Goal: Transaction & Acquisition: Purchase product/service

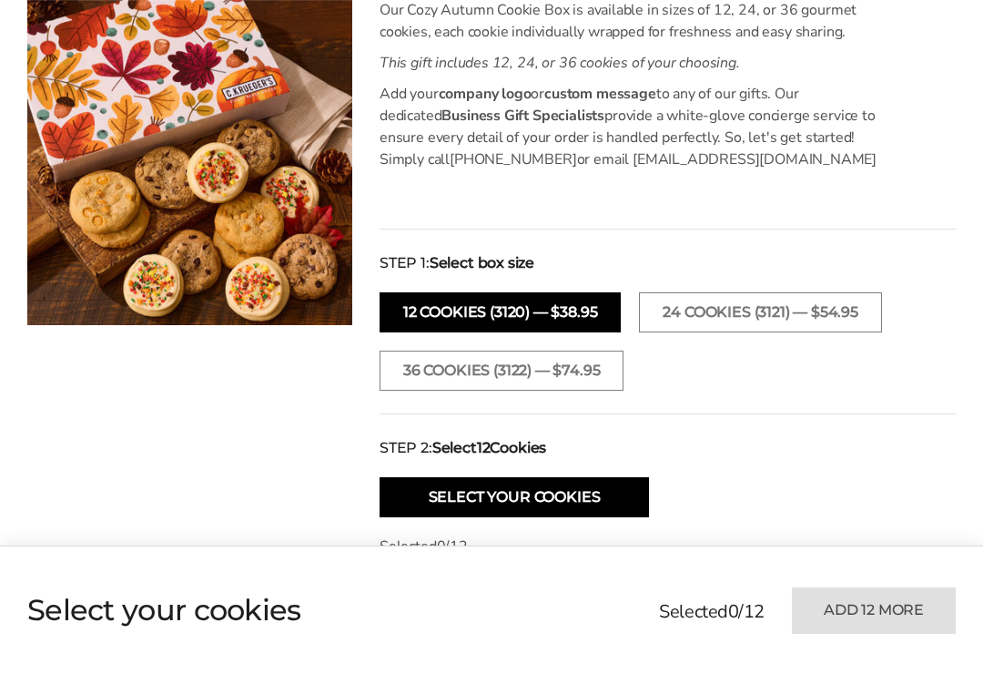
scroll to position [526, 0]
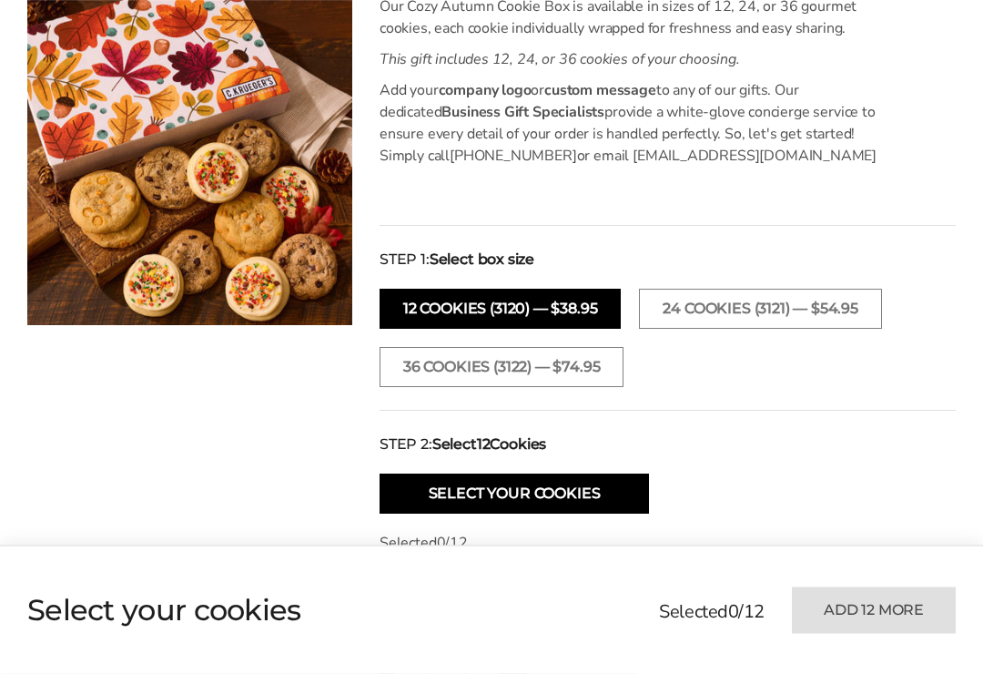
click at [624, 364] on button "36 COOKIES (3122) — $74.95" at bounding box center [502, 368] width 244 height 40
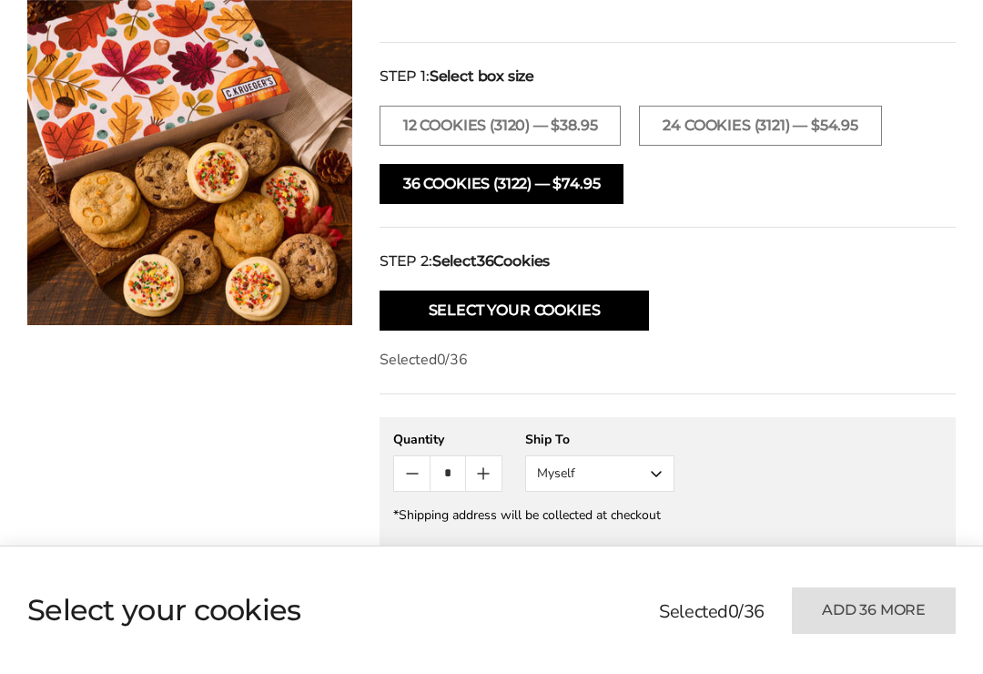
scroll to position [749, 0]
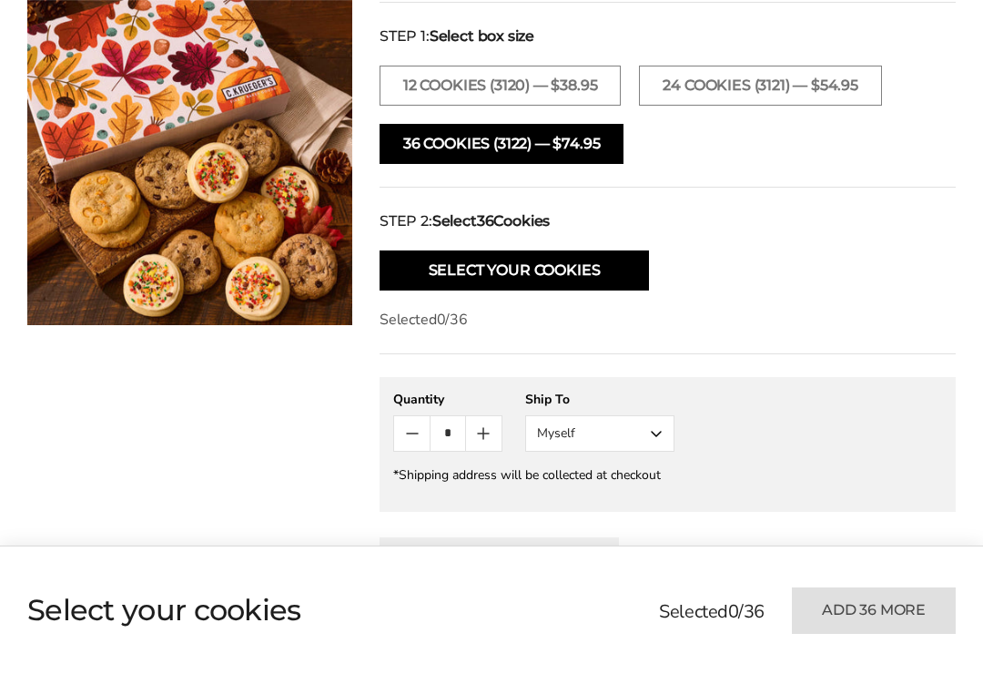
click at [616, 263] on button "Select Your Cookies" at bounding box center [514, 270] width 269 height 40
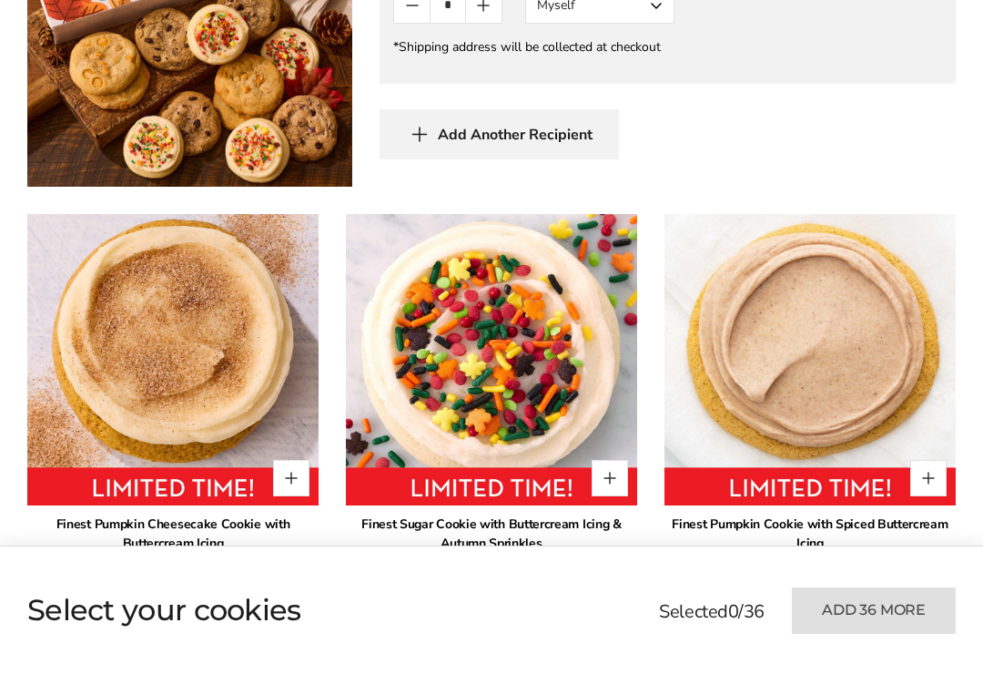
scroll to position [1374, 0]
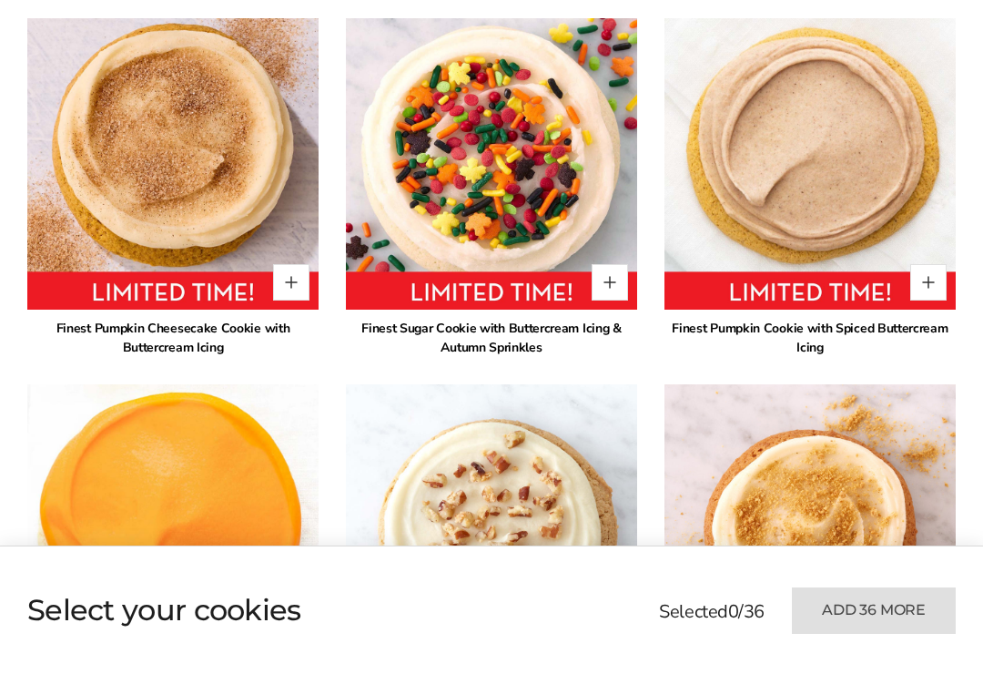
click at [917, 285] on button "Quantity button plus" at bounding box center [928, 282] width 36 height 36
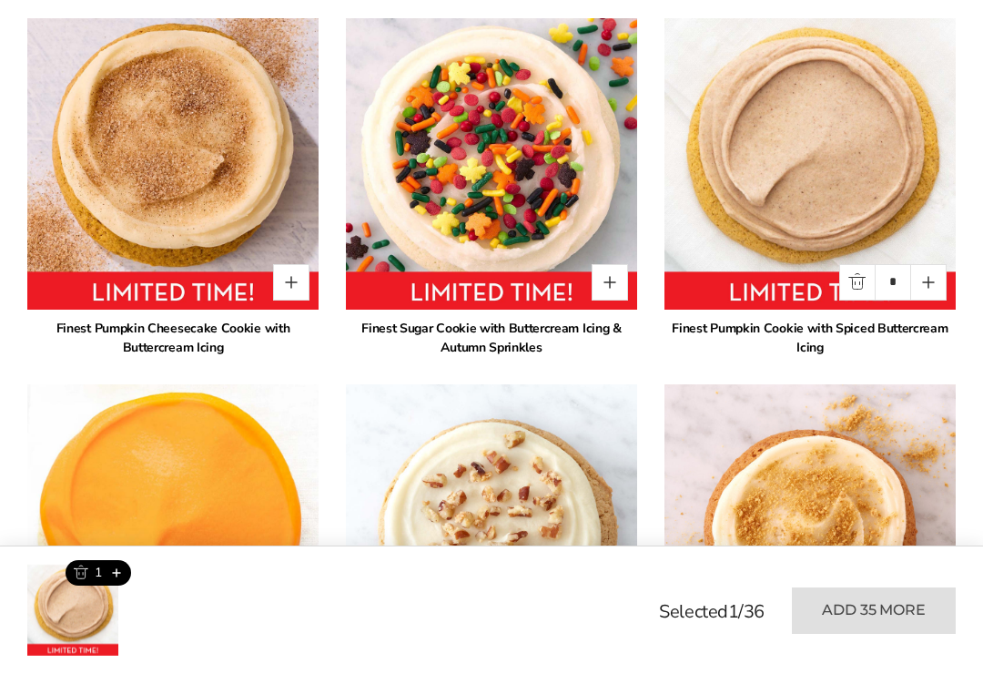
click at [927, 269] on button "Quantity button plus" at bounding box center [928, 282] width 36 height 36
click at [923, 266] on button "Quantity button plus" at bounding box center [928, 282] width 36 height 36
type input "*"
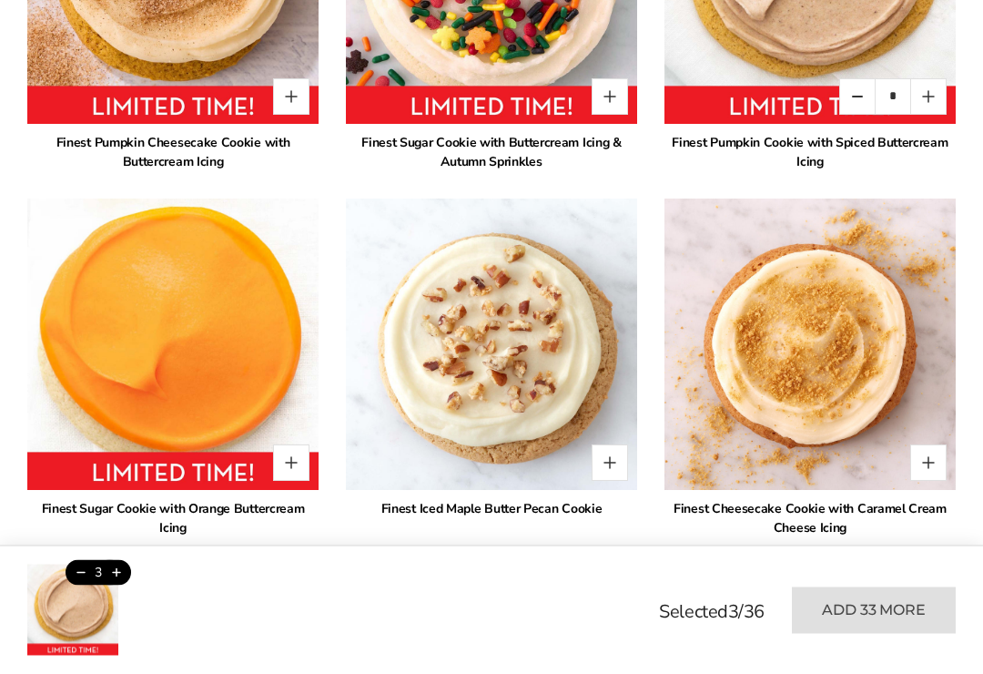
scroll to position [1559, 0]
click at [598, 462] on button "Quantity button plus" at bounding box center [610, 462] width 36 height 36
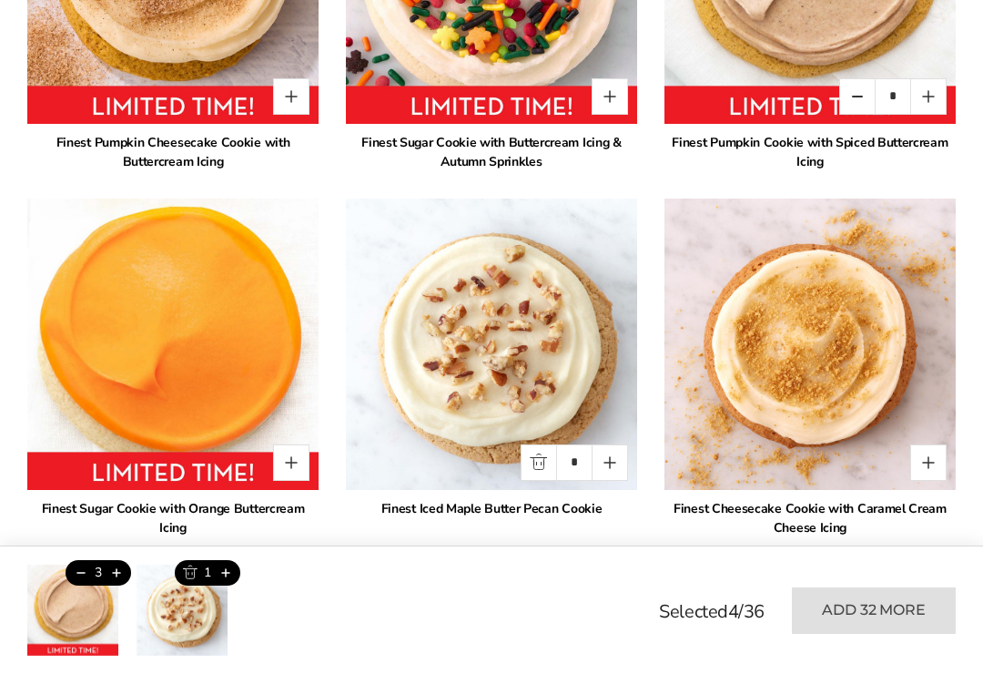
click at [607, 462] on button "Quantity button plus" at bounding box center [610, 462] width 36 height 36
type input "*"
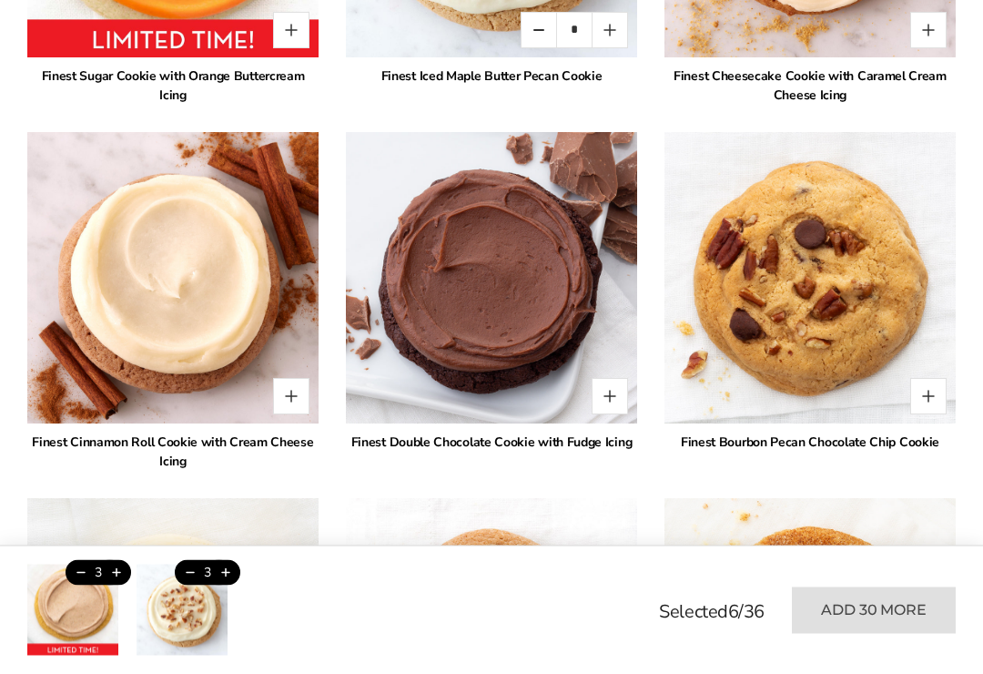
scroll to position [1993, 0]
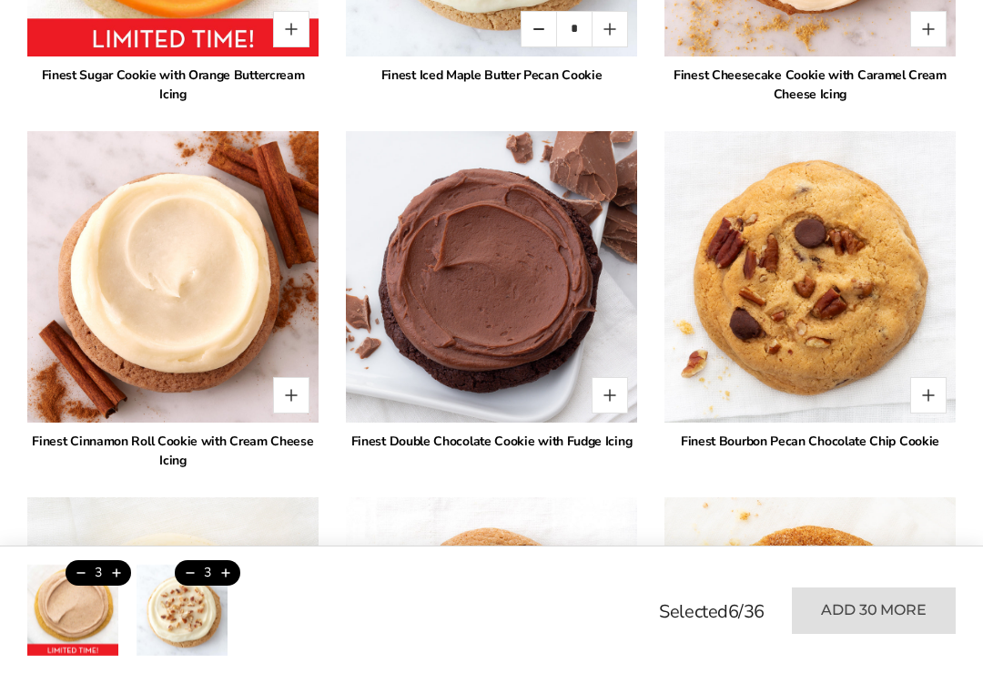
click at [599, 392] on button "Quantity button plus" at bounding box center [610, 395] width 36 height 36
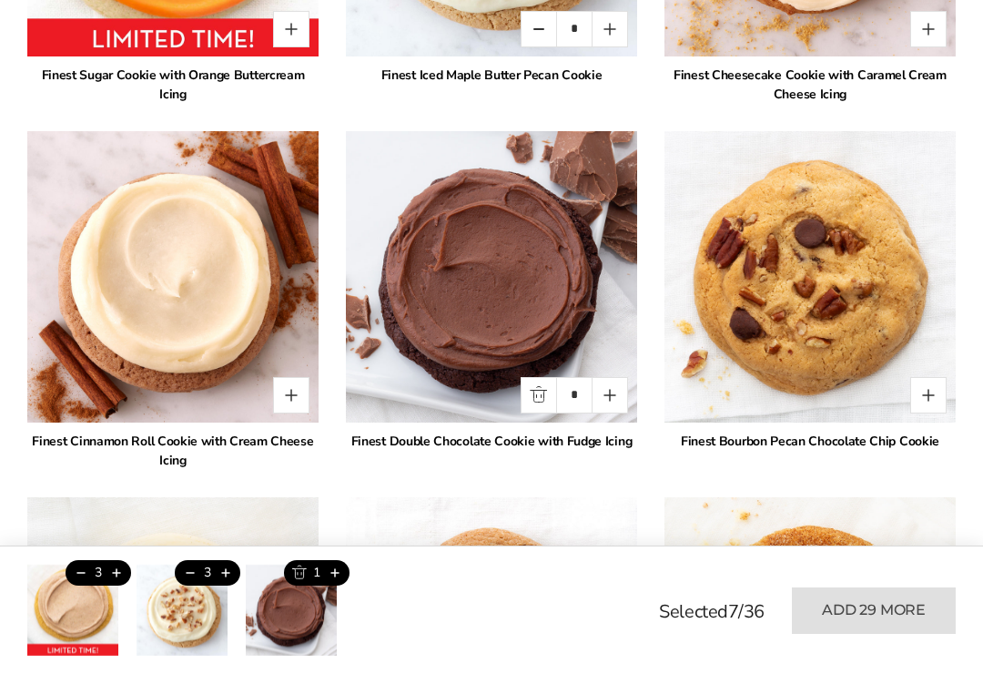
click at [607, 376] on img at bounding box center [491, 276] width 291 height 291
click at [606, 406] on button "Quantity button plus" at bounding box center [610, 395] width 36 height 36
click at [598, 381] on button "Quantity button plus" at bounding box center [610, 395] width 36 height 36
type input "*"
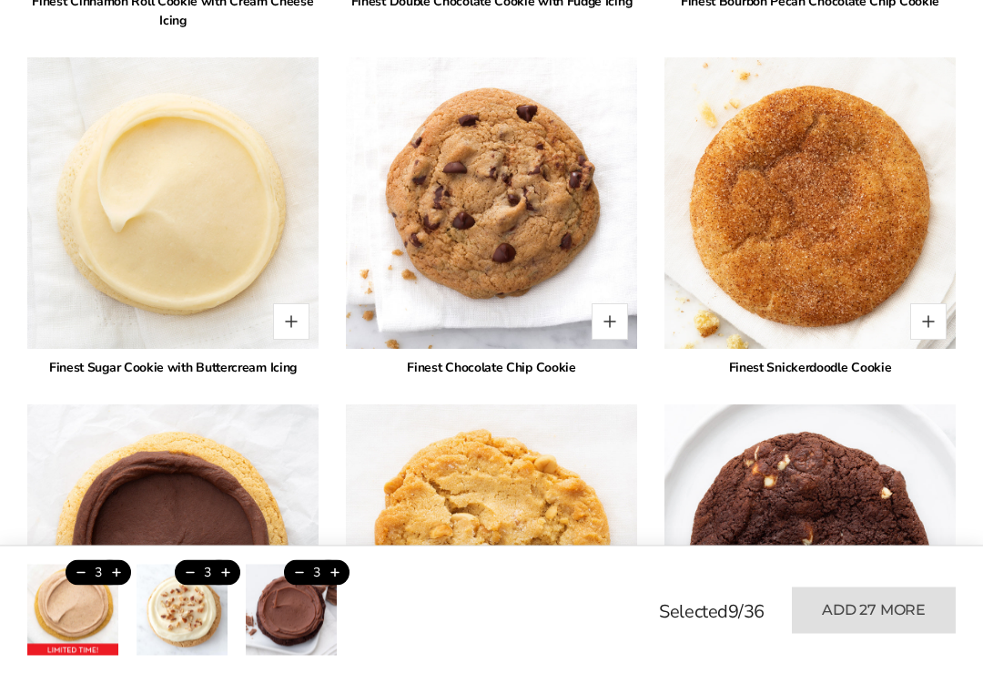
scroll to position [2434, 0]
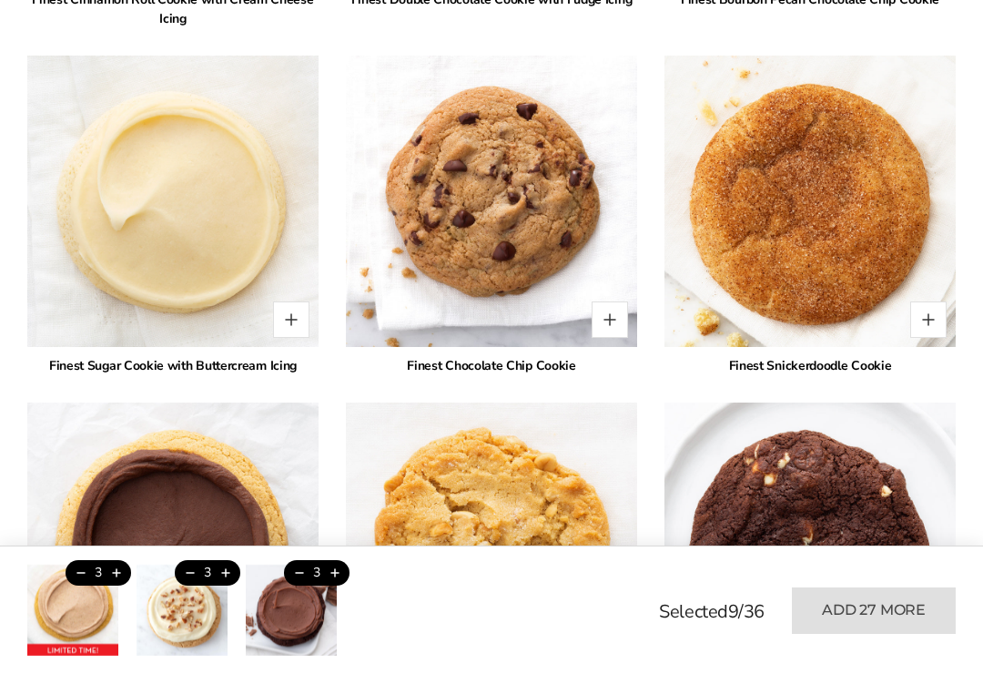
click at [607, 319] on button "Quantity button plus" at bounding box center [610, 319] width 36 height 36
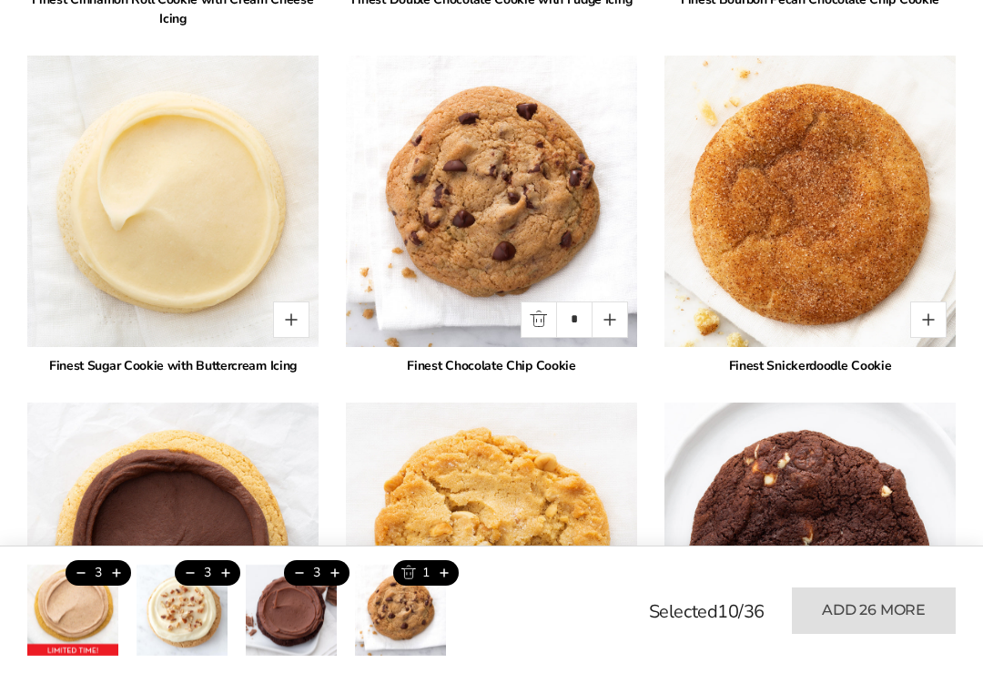
click at [604, 313] on button "Quantity button plus" at bounding box center [610, 319] width 36 height 36
click at [609, 314] on button "Quantity button plus" at bounding box center [610, 319] width 36 height 36
type input "*"
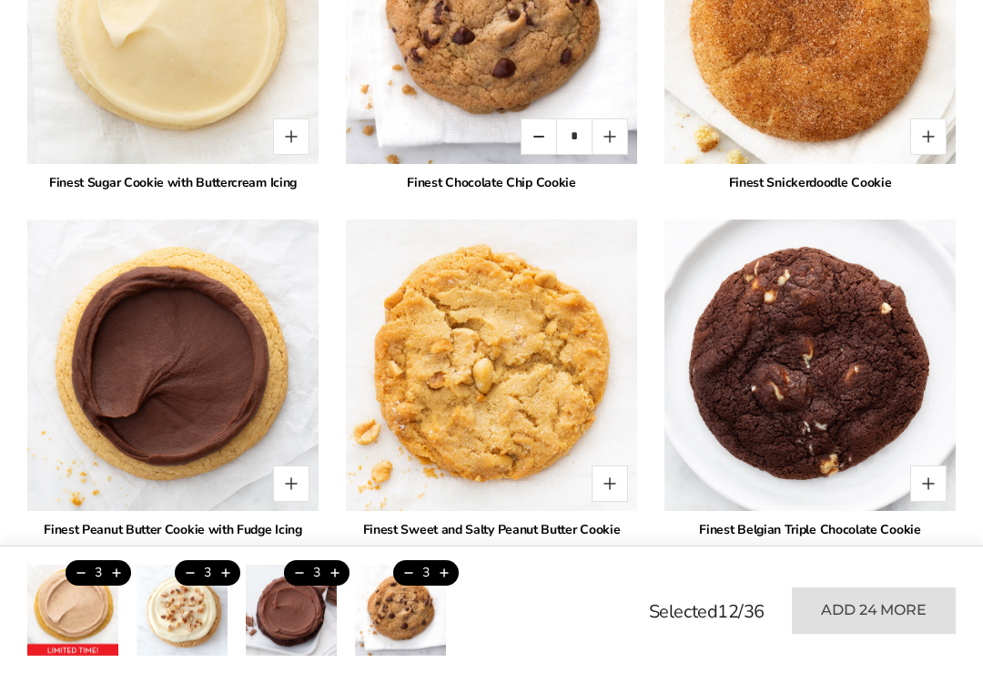
scroll to position [2700, 0]
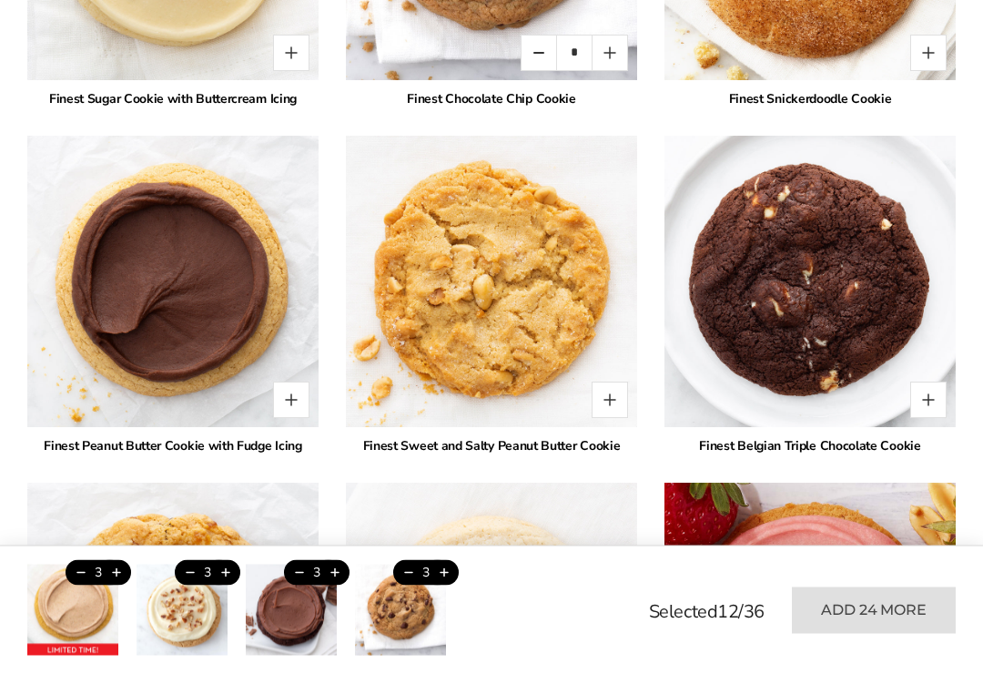
click at [293, 398] on button "Quantity button plus" at bounding box center [291, 399] width 36 height 36
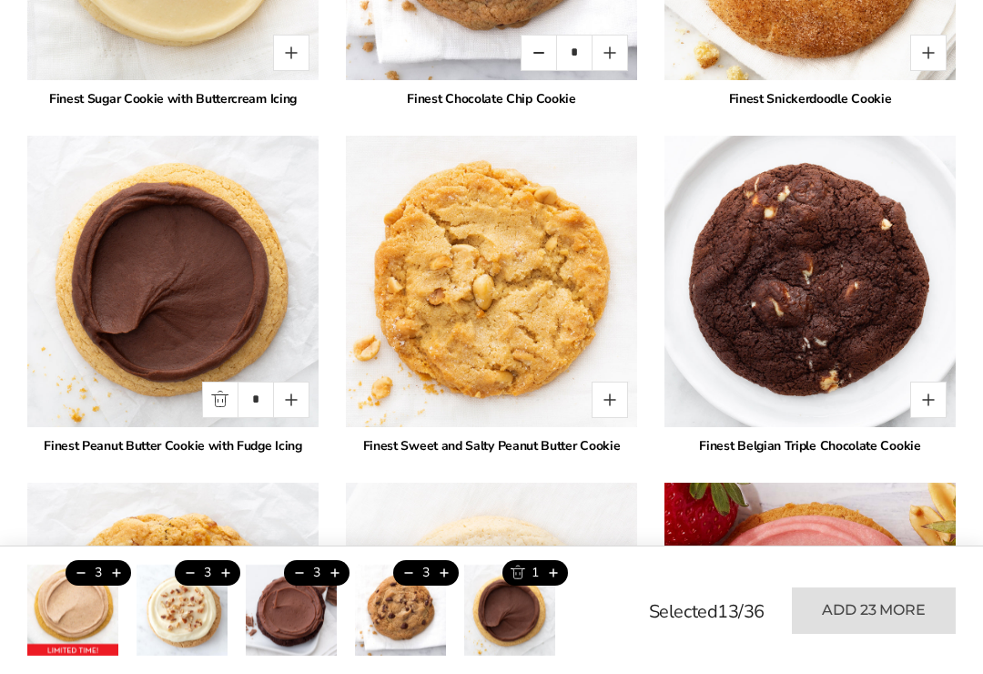
click at [279, 385] on button "Quantity button plus" at bounding box center [291, 399] width 36 height 36
click at [288, 393] on button "Quantity button plus" at bounding box center [291, 399] width 36 height 36
type input "*"
click at [926, 380] on img at bounding box center [810, 281] width 291 height 291
click at [932, 389] on button "Quantity button plus" at bounding box center [928, 399] width 36 height 36
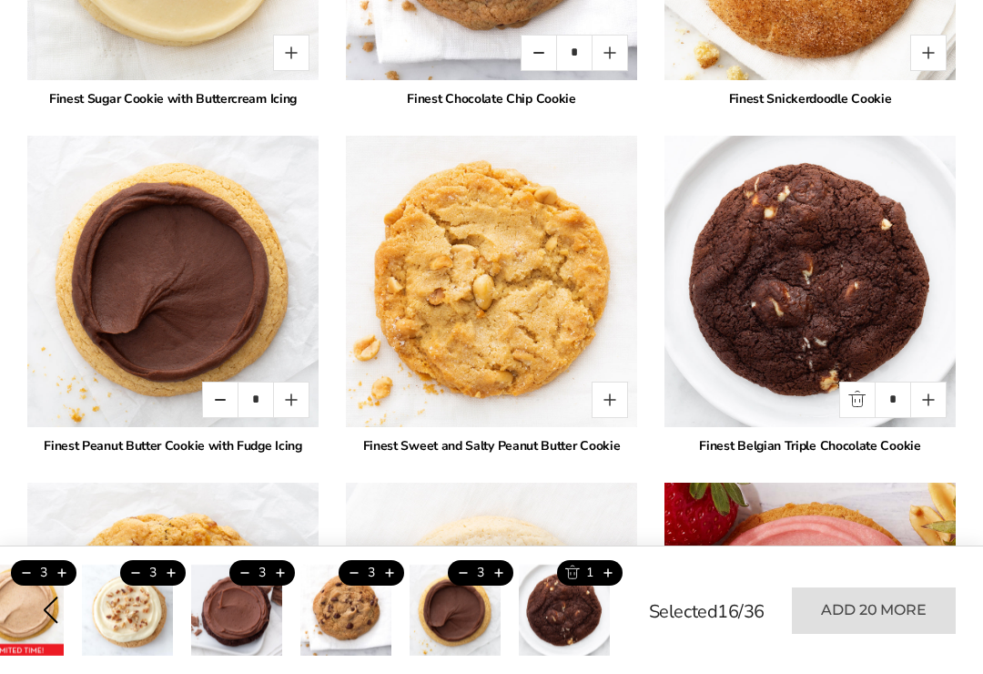
click at [924, 385] on button "Quantity button plus" at bounding box center [928, 399] width 36 height 36
type input "*"
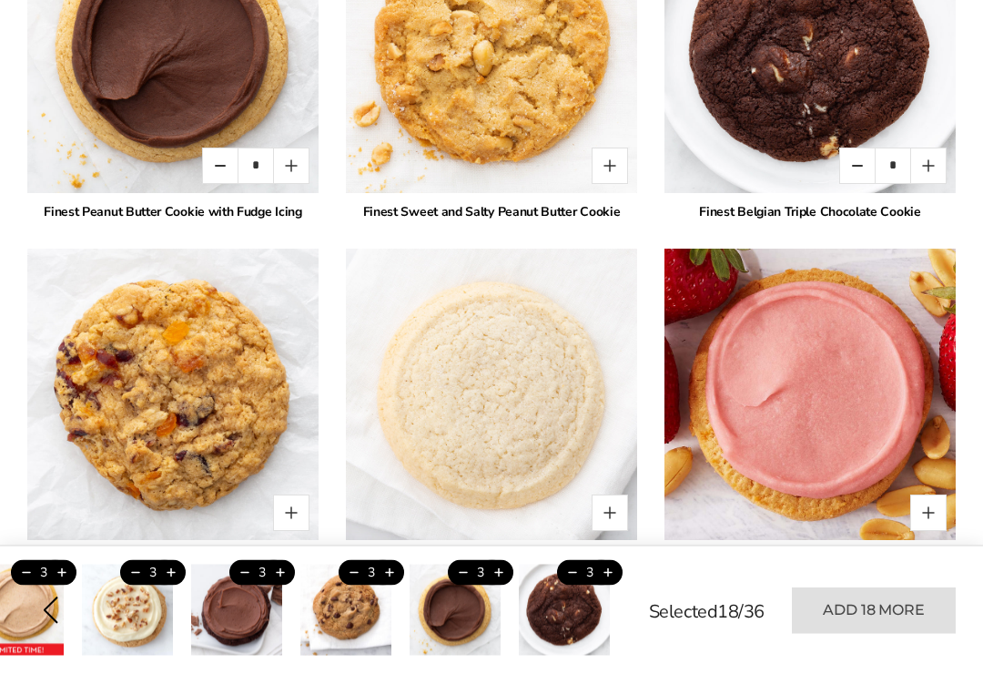
scroll to position [2935, 0]
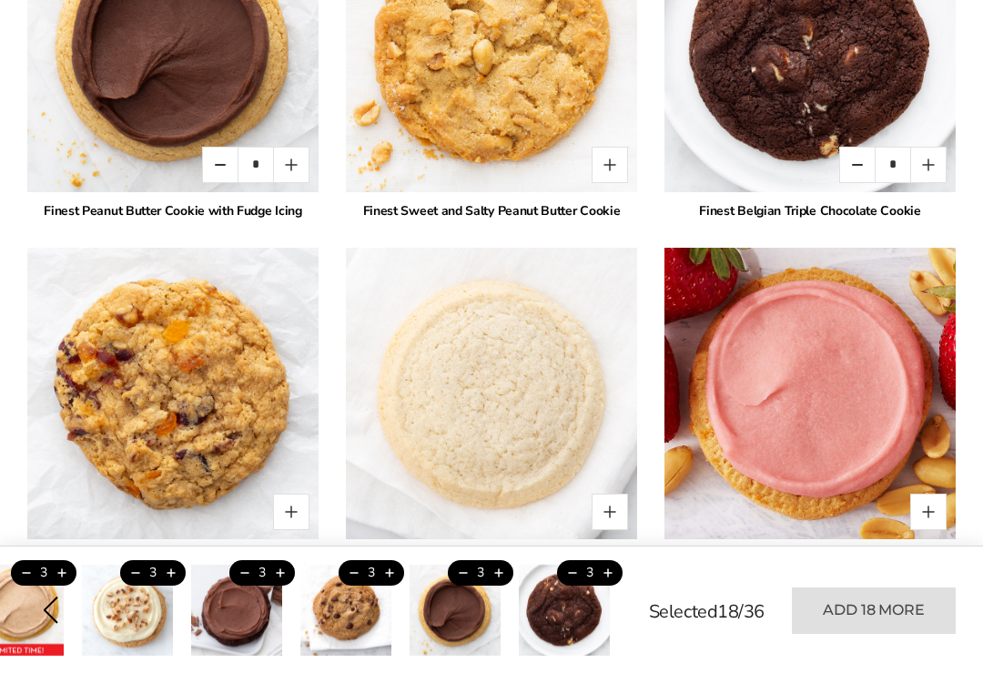
click at [282, 509] on button "Quantity button plus" at bounding box center [291, 511] width 36 height 36
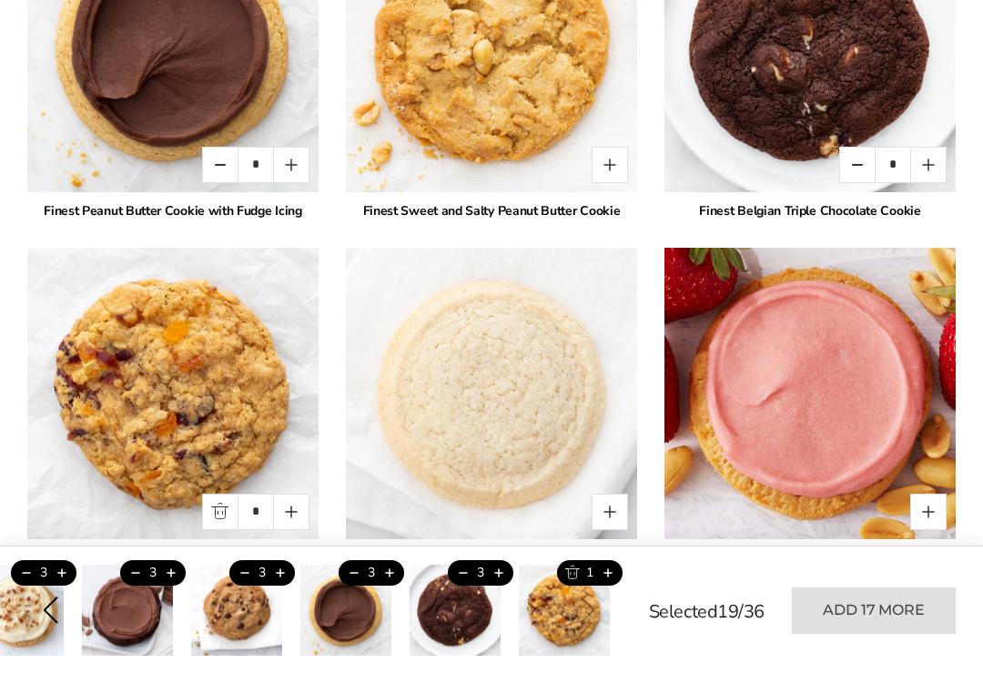
click at [280, 496] on button "Quantity button plus" at bounding box center [291, 511] width 36 height 36
click at [282, 507] on button "Quantity button plus" at bounding box center [291, 511] width 36 height 36
type input "*"
click at [923, 502] on button "Quantity button plus" at bounding box center [928, 511] width 36 height 36
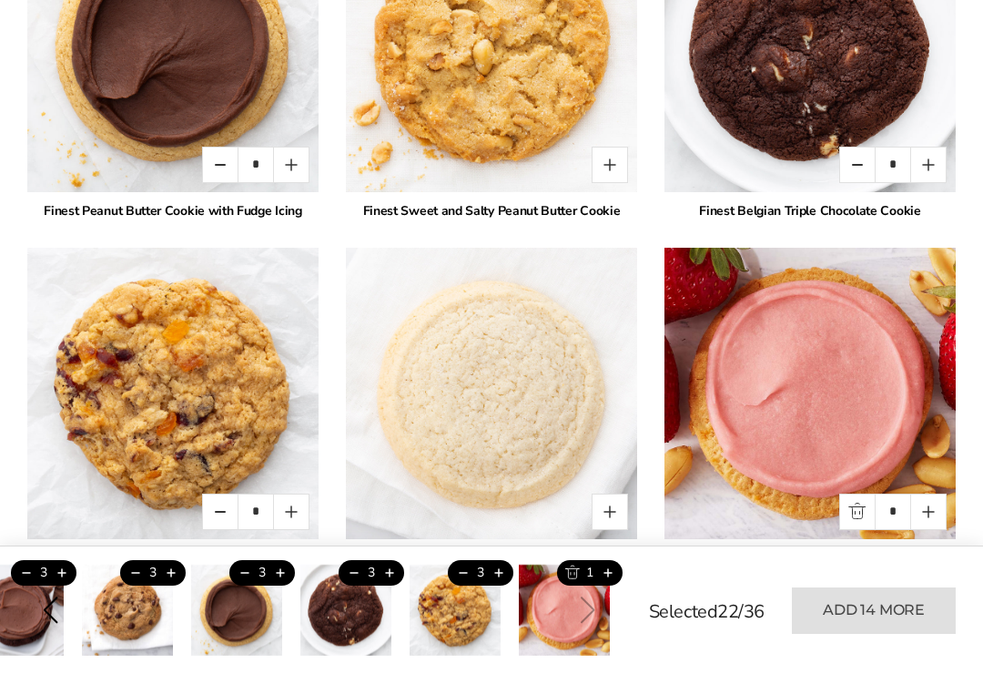
click at [926, 504] on button "Quantity button plus" at bounding box center [928, 511] width 36 height 36
click at [925, 503] on button "Quantity button plus" at bounding box center [928, 511] width 36 height 36
type input "*"
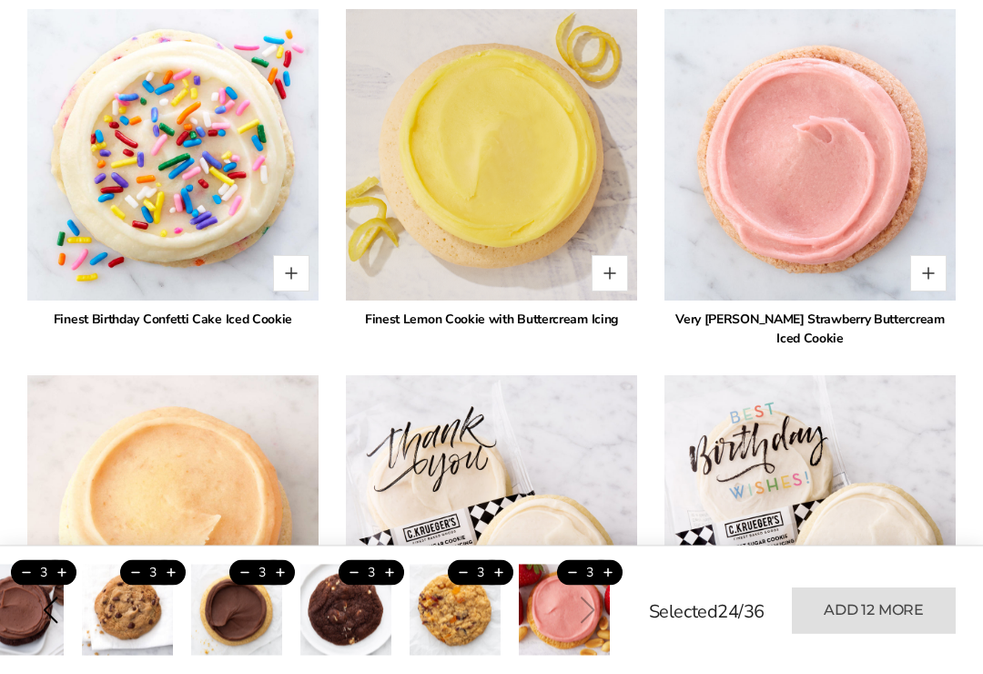
scroll to position [3522, 0]
click at [917, 260] on button "Quantity button plus" at bounding box center [928, 272] width 36 height 36
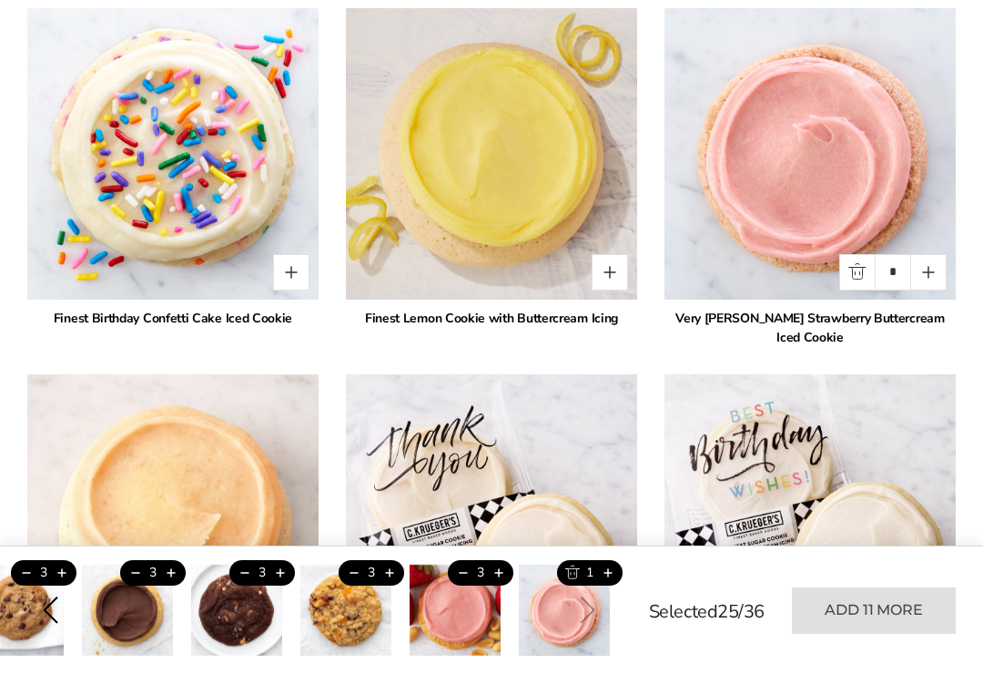
click at [918, 257] on button "Quantity button plus" at bounding box center [928, 272] width 36 height 36
click at [926, 266] on button "Quantity button plus" at bounding box center [928, 272] width 36 height 36
type input "*"
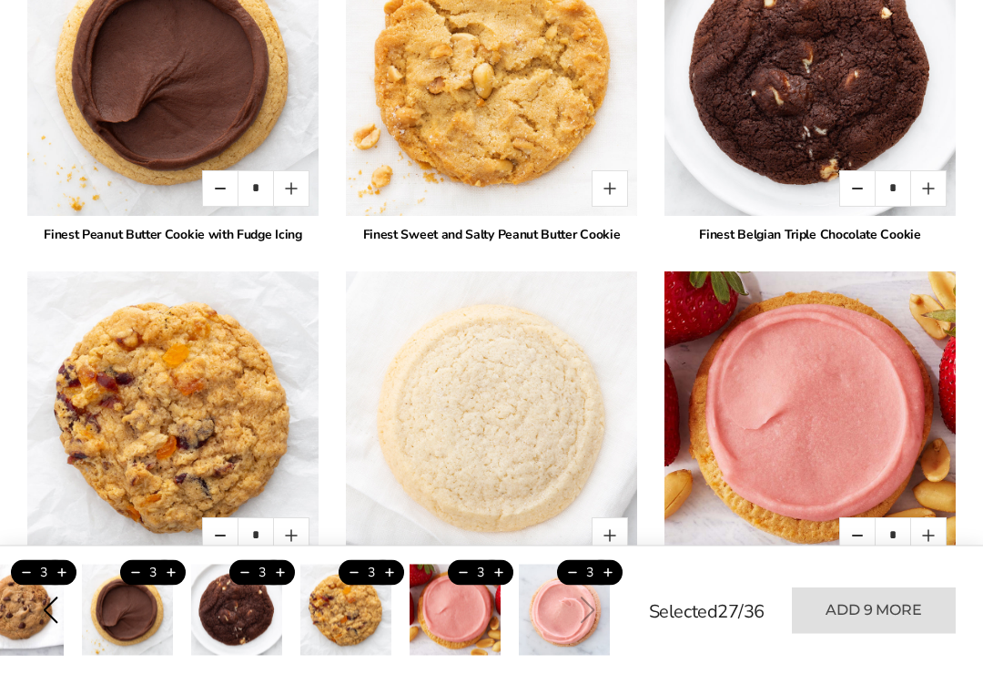
scroll to position [2912, 0]
click at [285, 187] on button "Quantity button plus" at bounding box center [291, 188] width 36 height 36
click at [287, 182] on button "Quantity button plus" at bounding box center [291, 188] width 36 height 36
type input "*"
click at [932, 178] on button "Quantity button plus" at bounding box center [928, 188] width 36 height 36
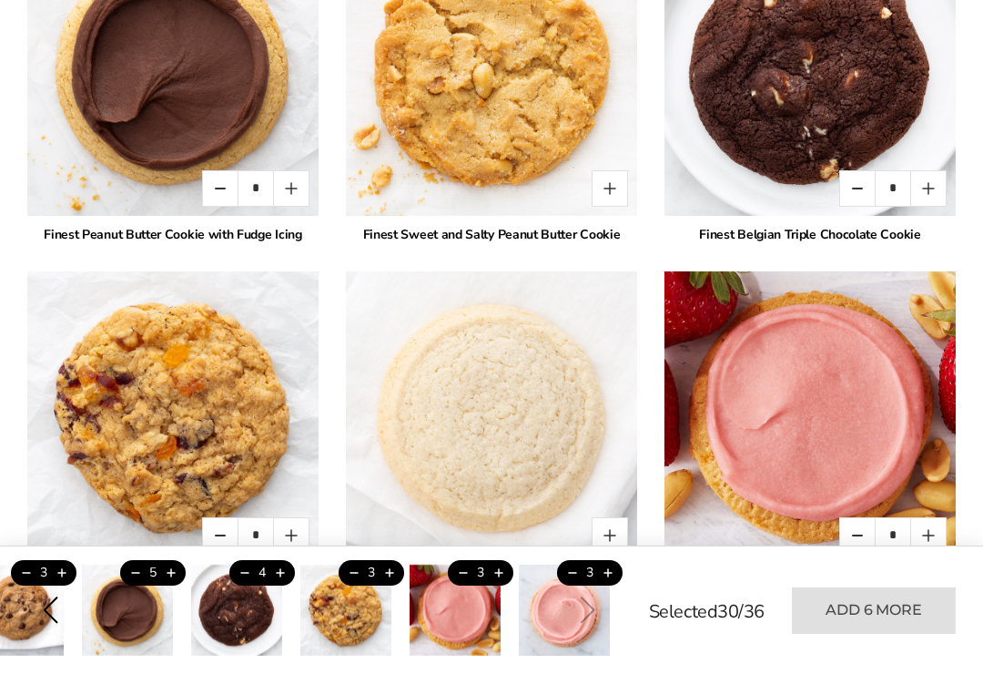
click at [931, 179] on button "Quantity button plus" at bounding box center [928, 188] width 36 height 36
click at [925, 182] on button "Quantity button plus" at bounding box center [928, 188] width 36 height 36
type input "*"
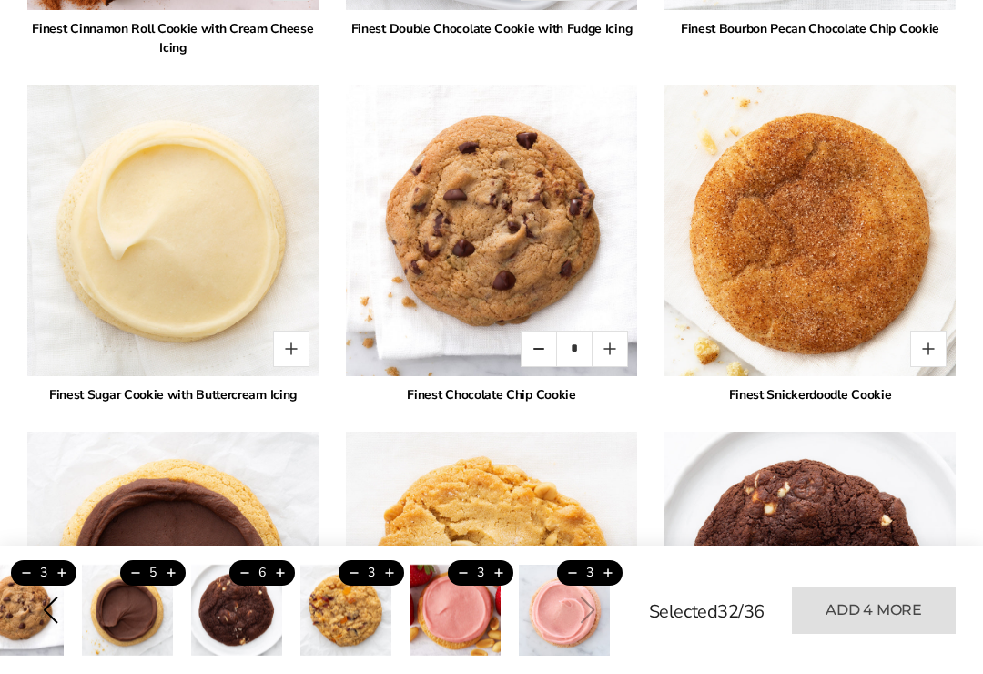
scroll to position [2404, 0]
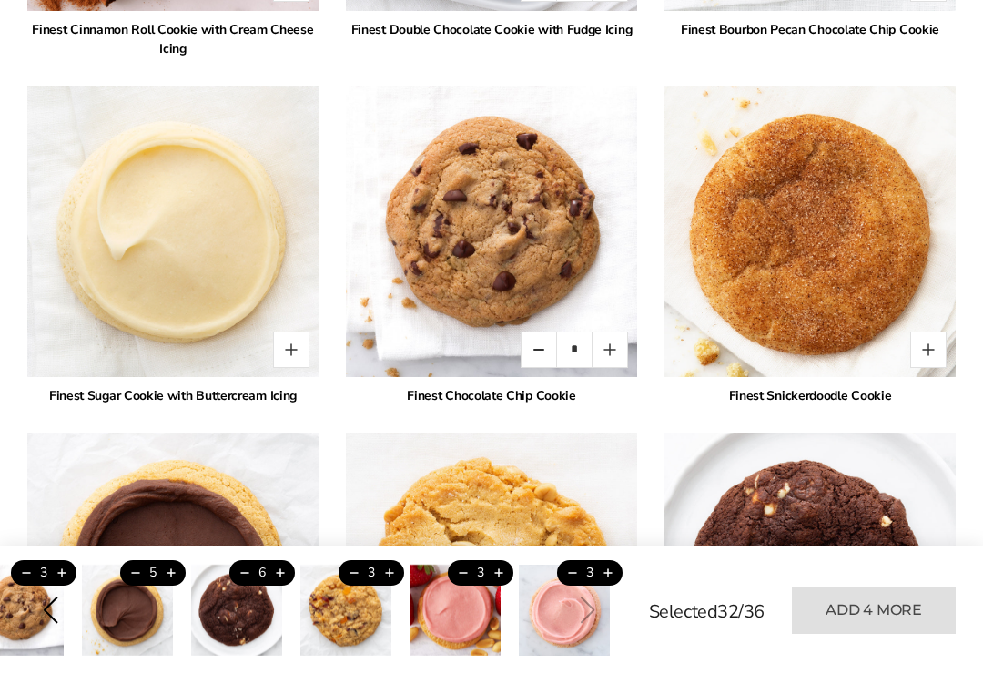
click at [605, 345] on button "Quantity button plus" at bounding box center [610, 349] width 36 height 36
click at [602, 342] on button "Quantity button plus" at bounding box center [610, 349] width 36 height 36
click at [598, 332] on button "Quantity button plus" at bounding box center [610, 349] width 36 height 36
type input "*"
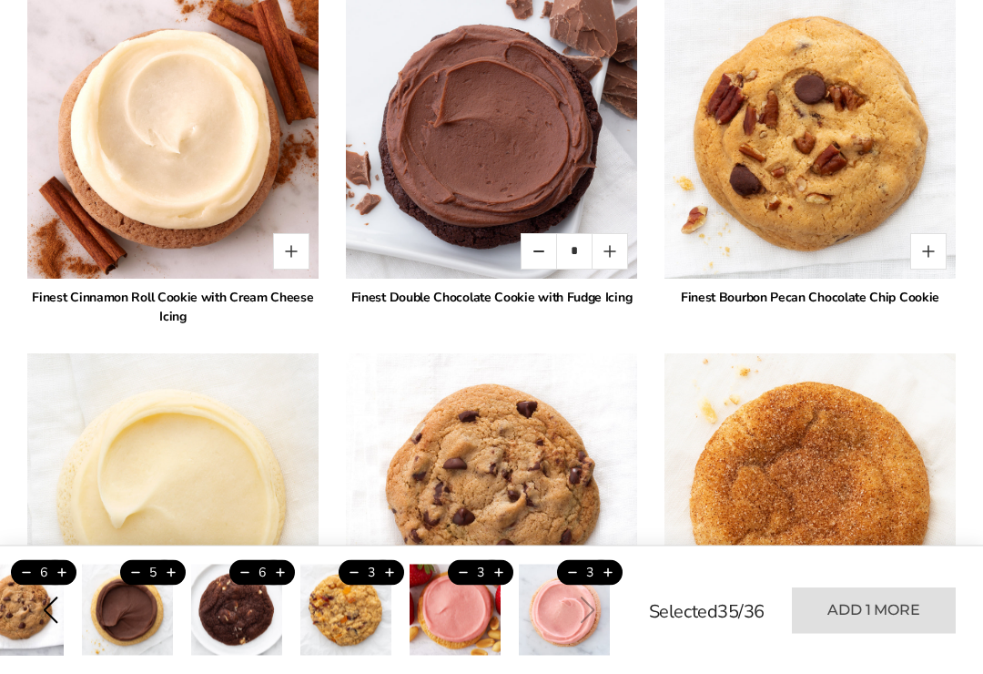
scroll to position [2136, 0]
click at [601, 249] on button "Quantity button plus" at bounding box center [610, 251] width 36 height 36
type input "*"
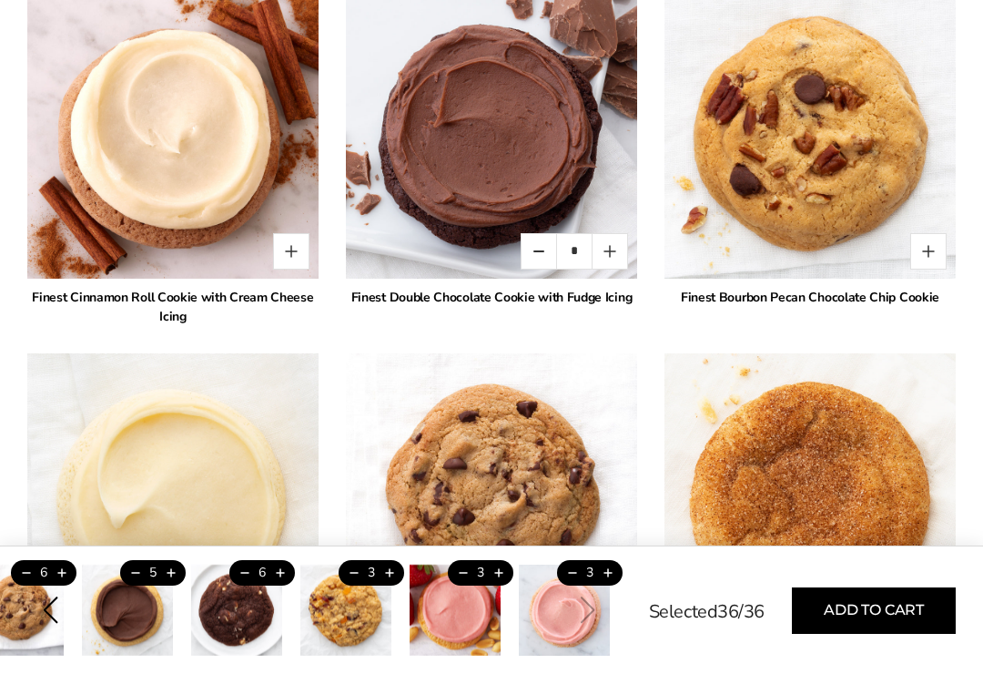
click at [612, 248] on button "Quantity button plus" at bounding box center [610, 251] width 36 height 36
click at [908, 599] on button "Add to cart" at bounding box center [874, 610] width 164 height 46
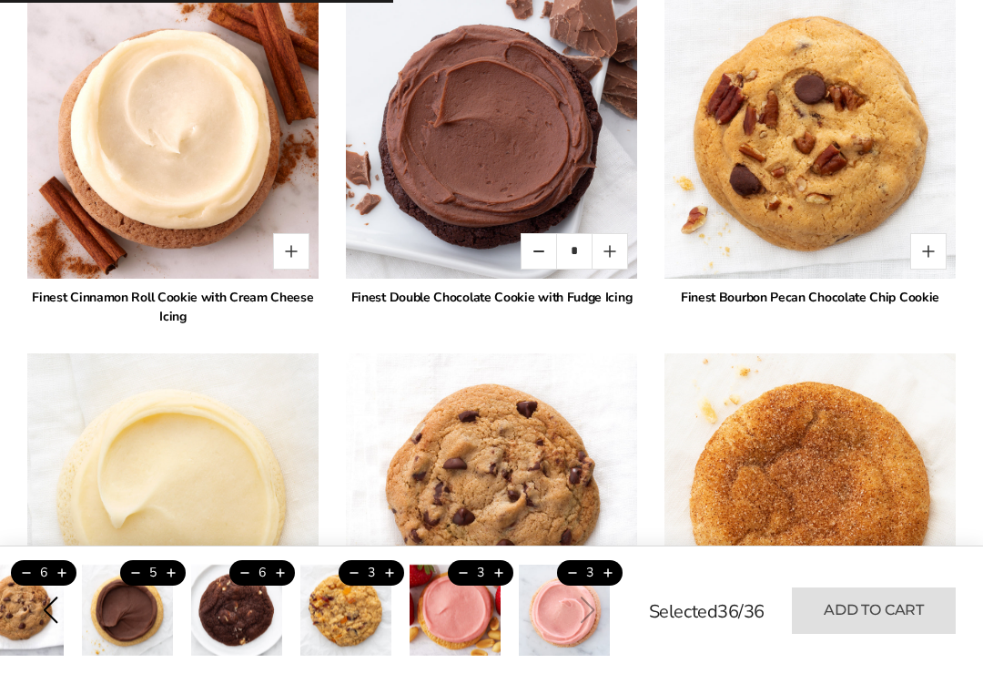
type input "*"
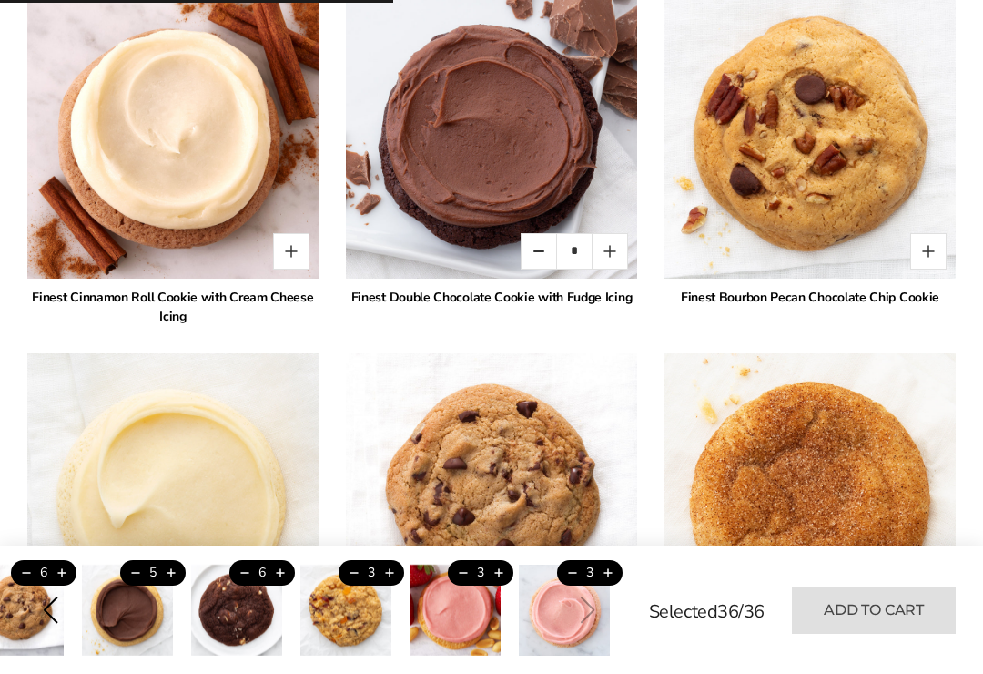
type input "*"
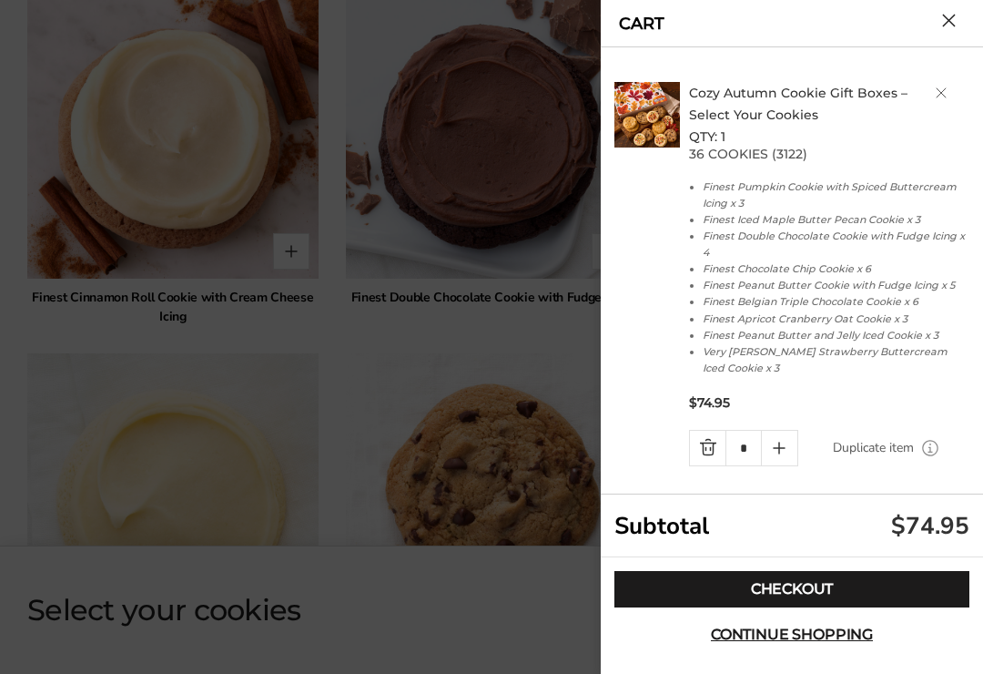
click at [820, 587] on link "Checkout" at bounding box center [791, 589] width 355 height 36
